Goal: Task Accomplishment & Management: Manage account settings

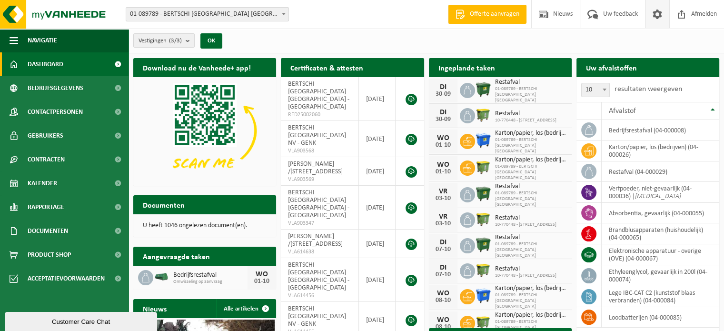
click at [664, 15] on span at bounding box center [658, 14] width 14 height 28
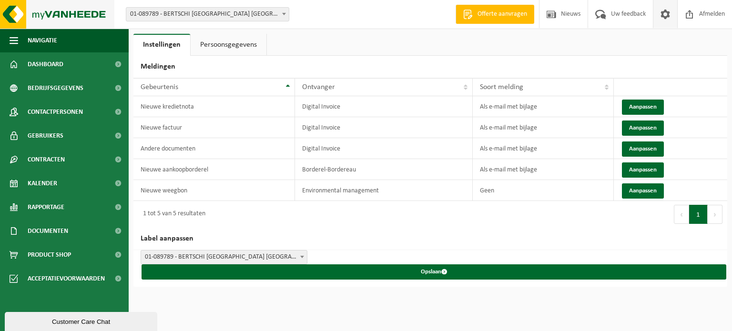
click at [44, 16] on img at bounding box center [57, 14] width 114 height 29
